Goal: Task Accomplishment & Management: Manage account settings

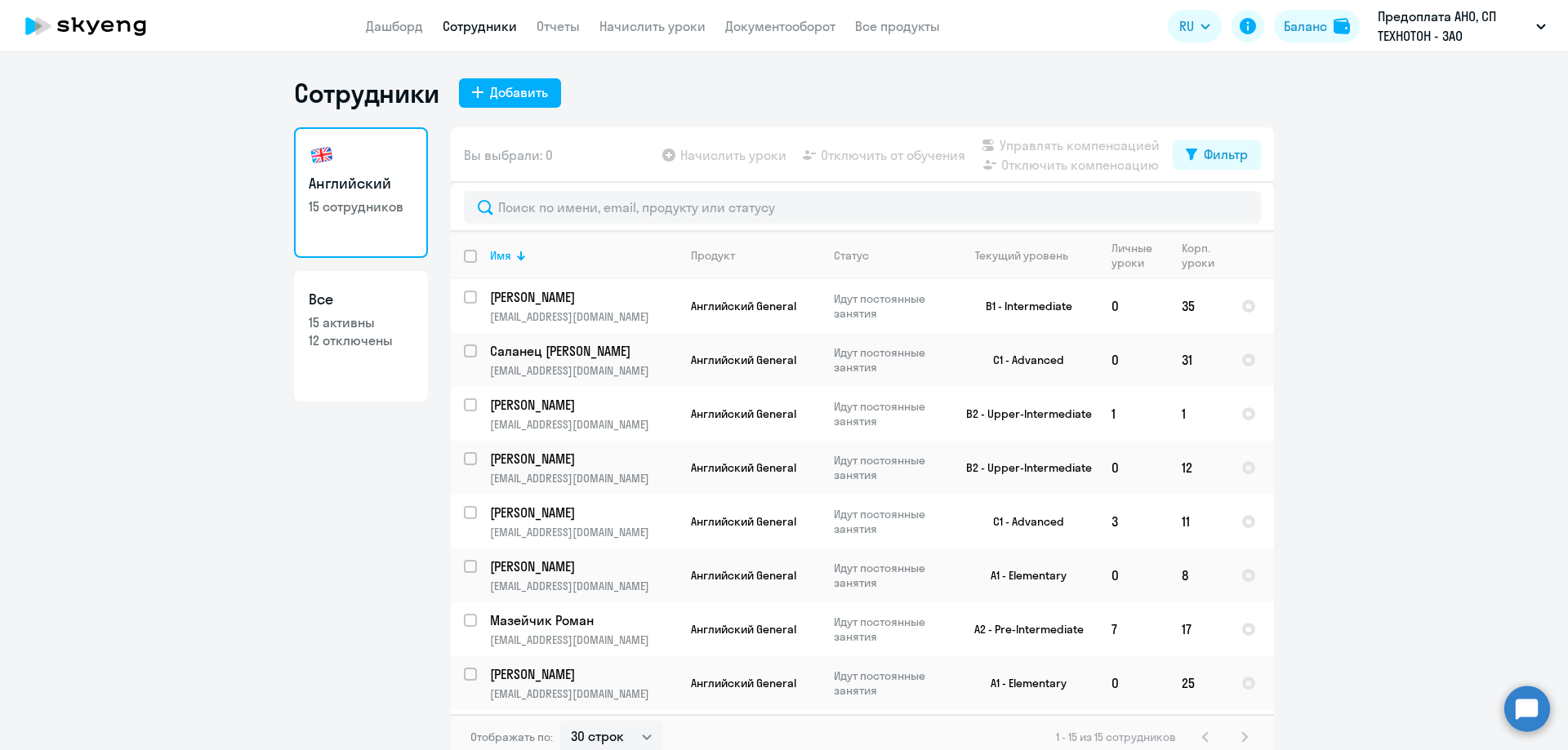
select select "30"
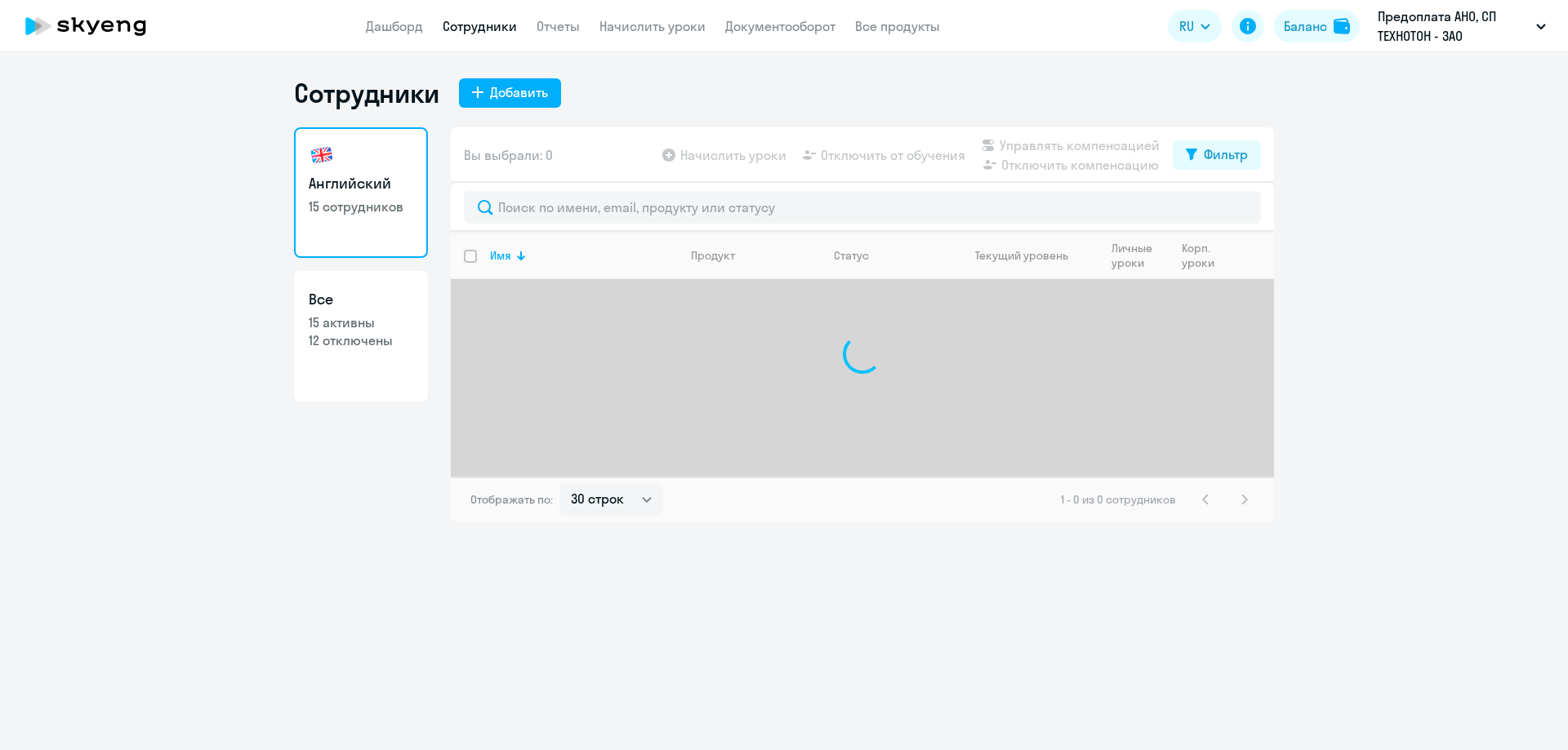
select select "30"
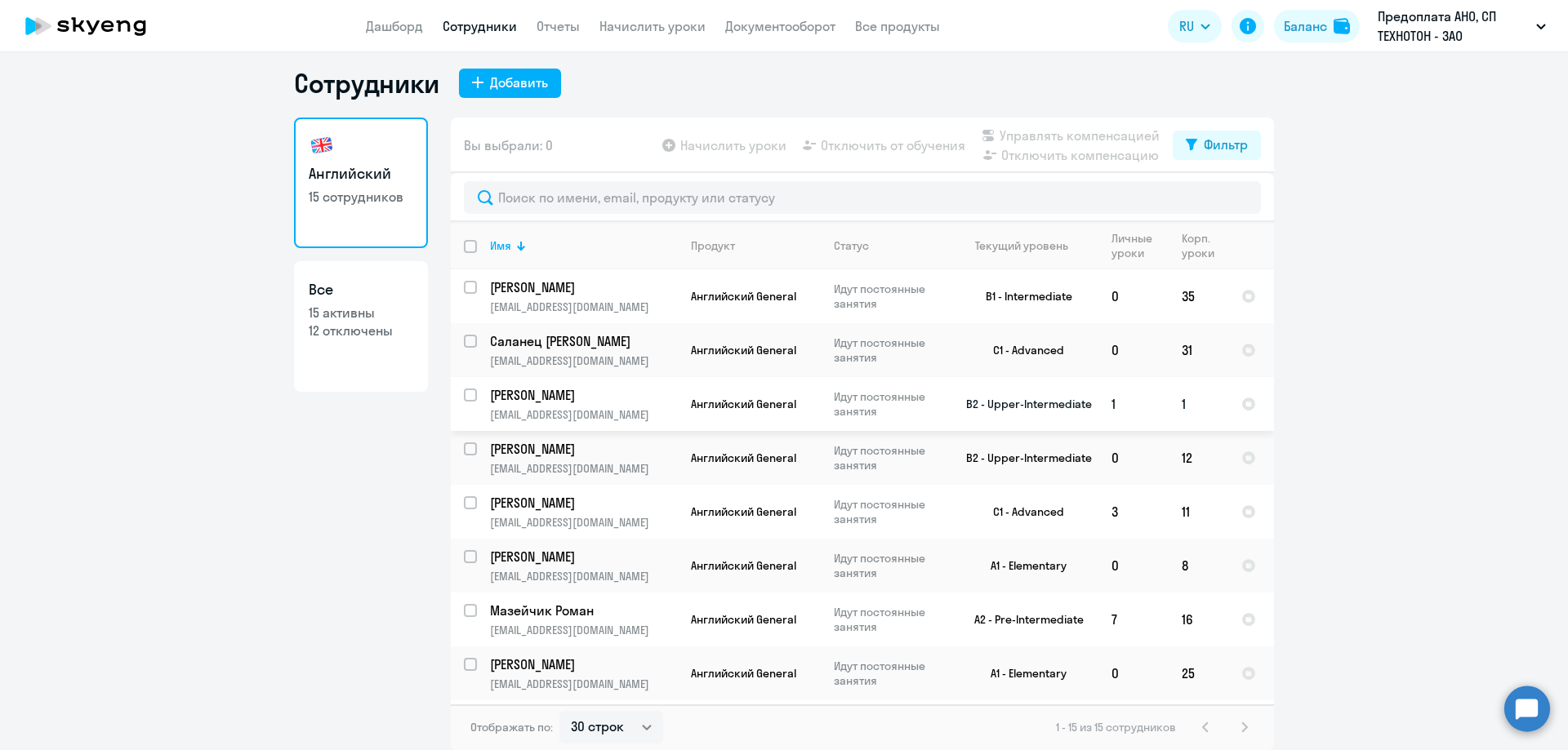
scroll to position [82, 0]
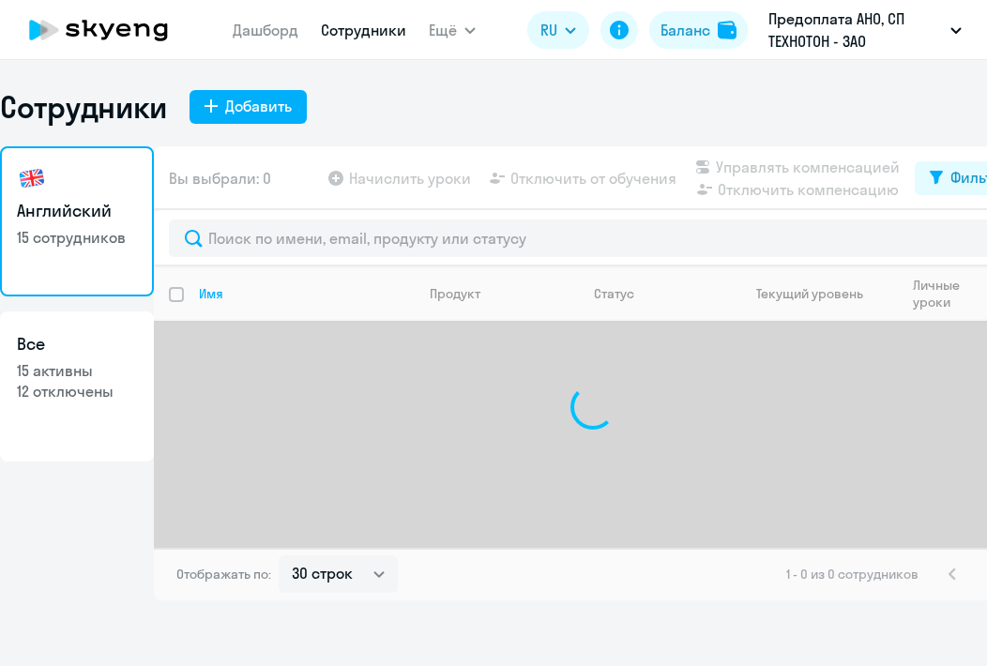
select select "30"
